Goal: Task Accomplishment & Management: Manage account settings

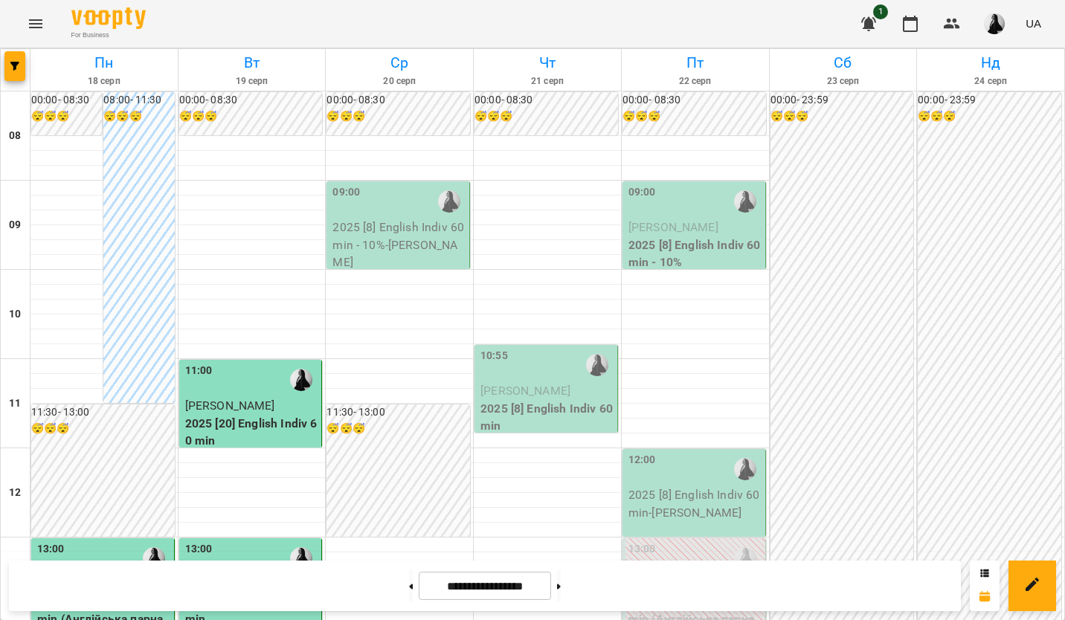
scroll to position [297, 0]
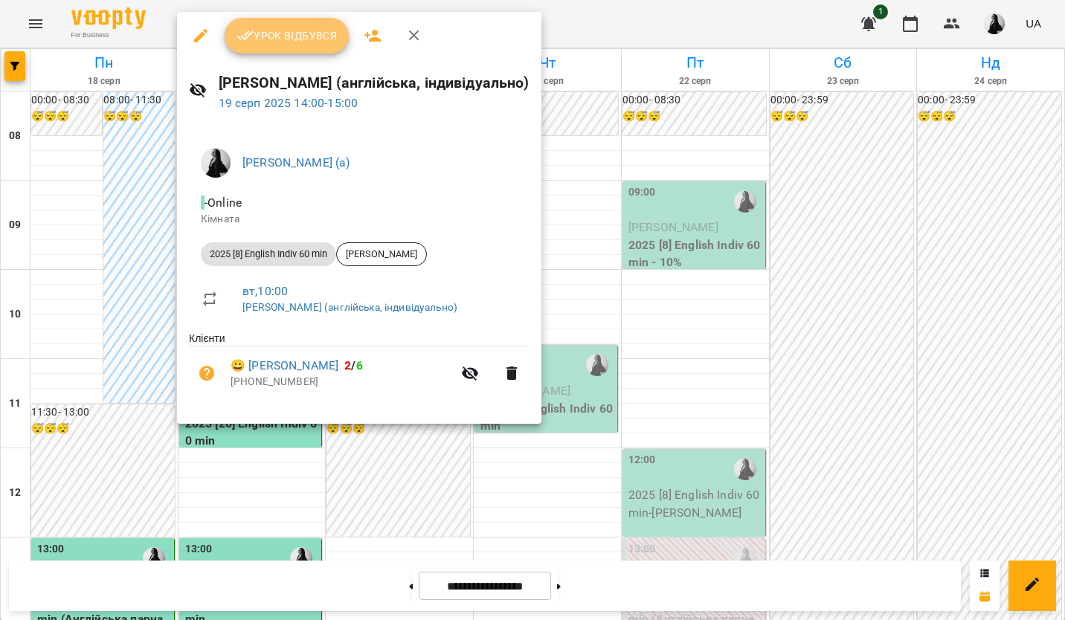
click at [269, 30] on span "Урок відбувся" at bounding box center [286, 36] width 101 height 18
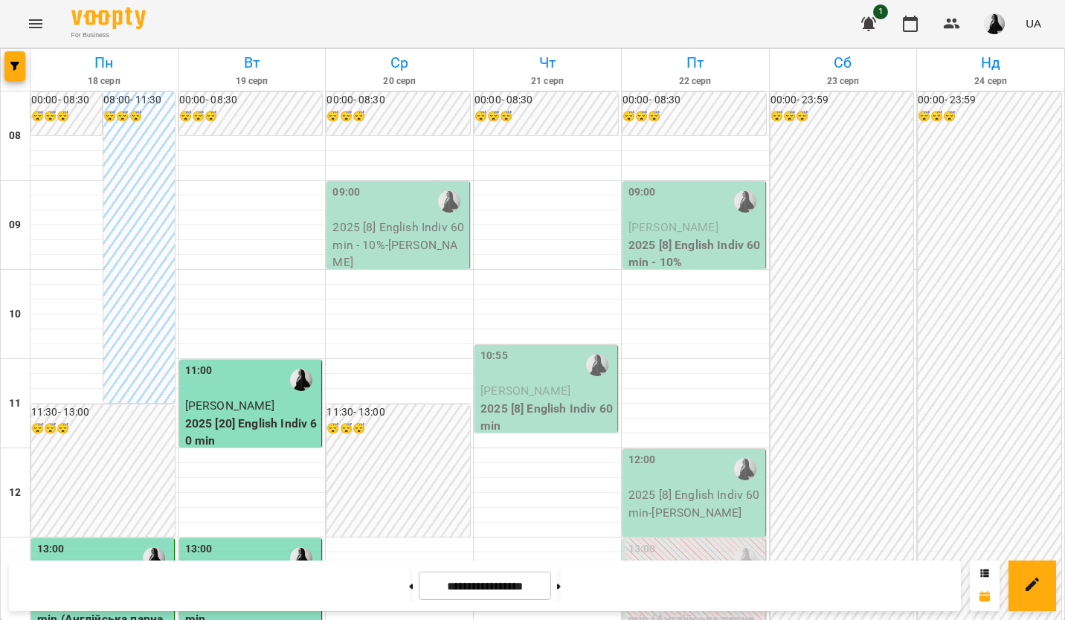
scroll to position [372, 0]
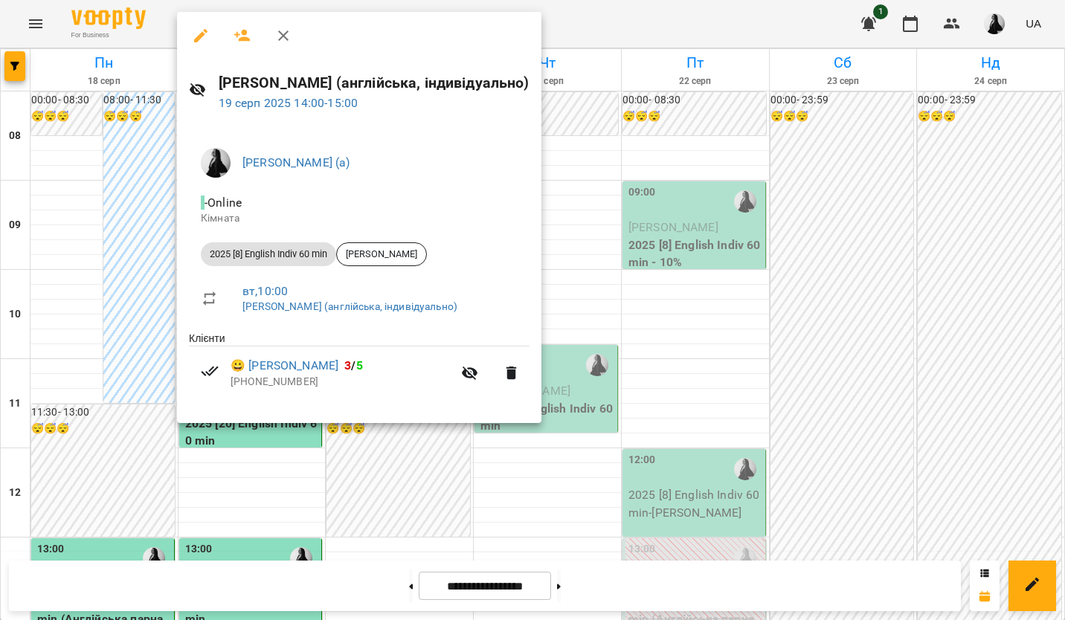
click at [349, 493] on div at bounding box center [532, 310] width 1065 height 620
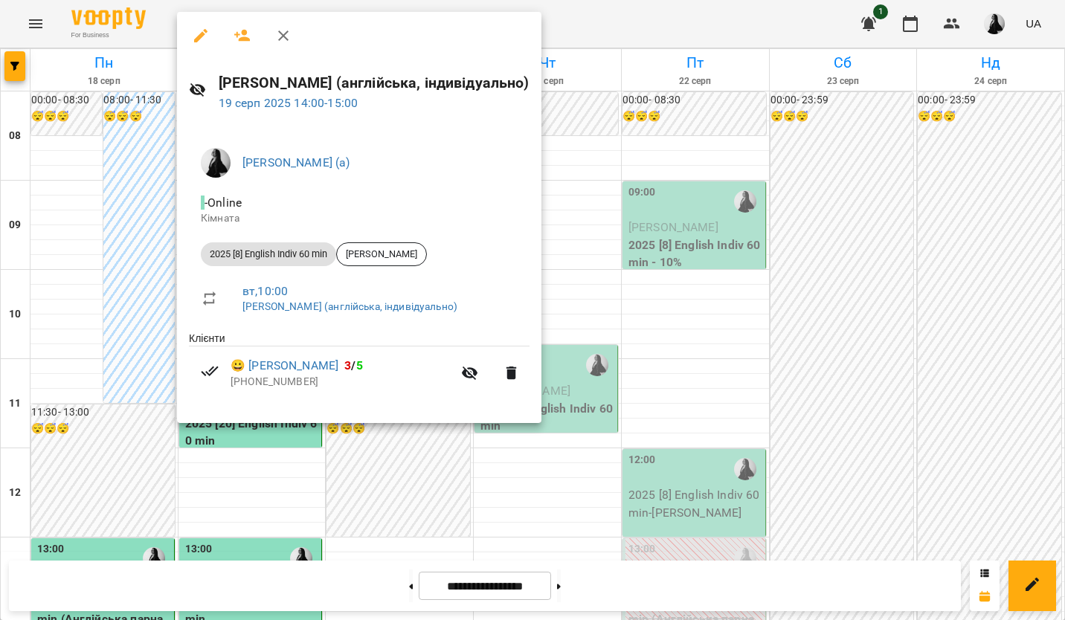
click at [422, 470] on div at bounding box center [532, 310] width 1065 height 620
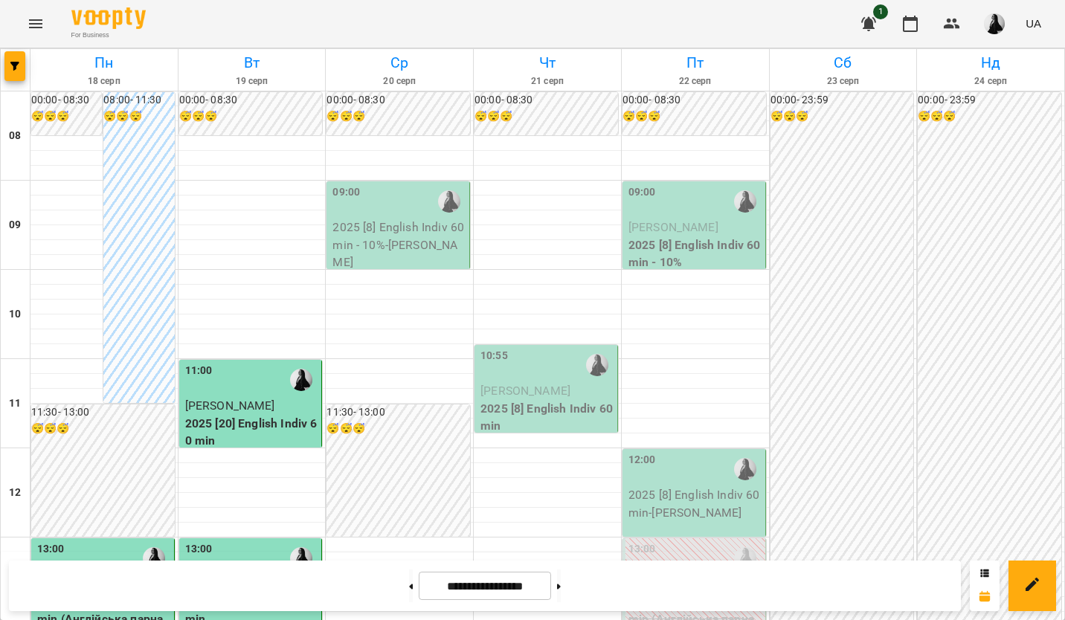
click at [250, 577] on span "[PERSON_NAME]" at bounding box center [230, 584] width 90 height 14
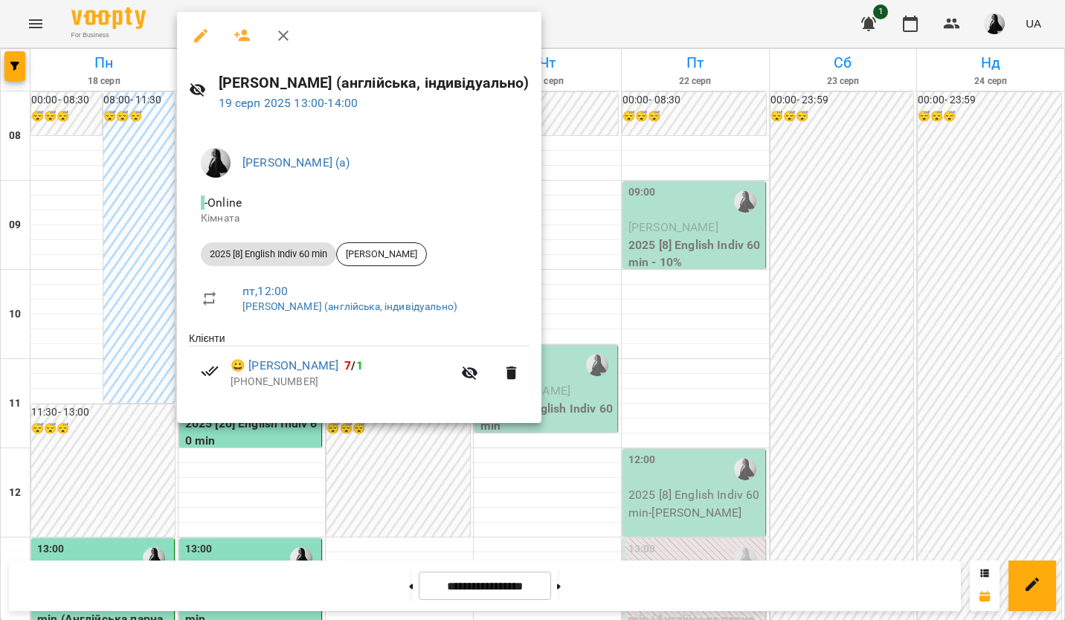
click at [449, 496] on div at bounding box center [532, 310] width 1065 height 620
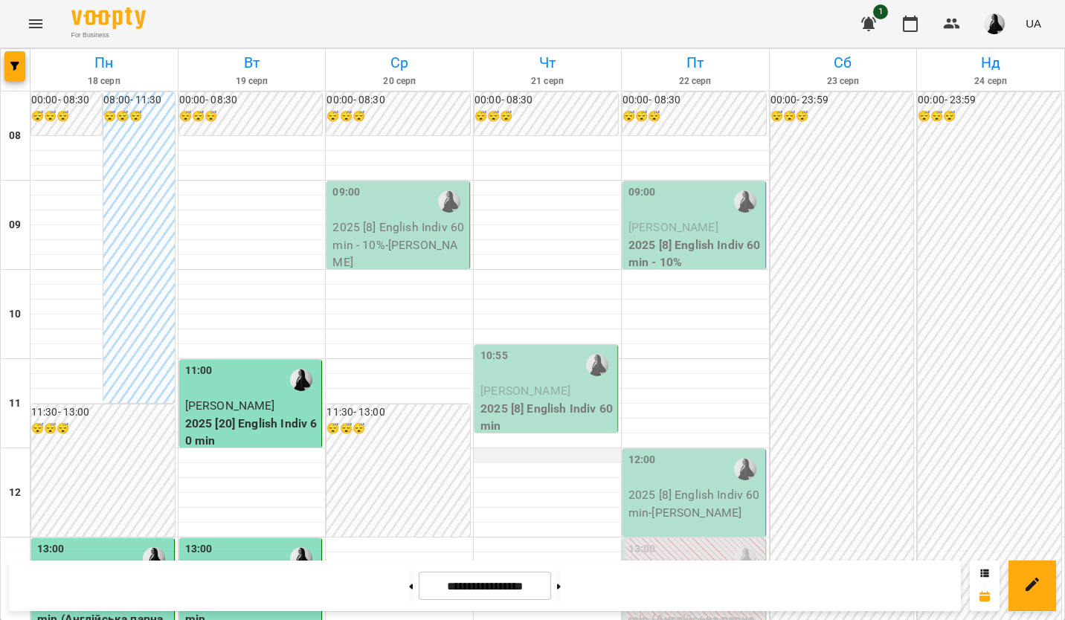
scroll to position [0, 0]
